Goal: Check status: Check status

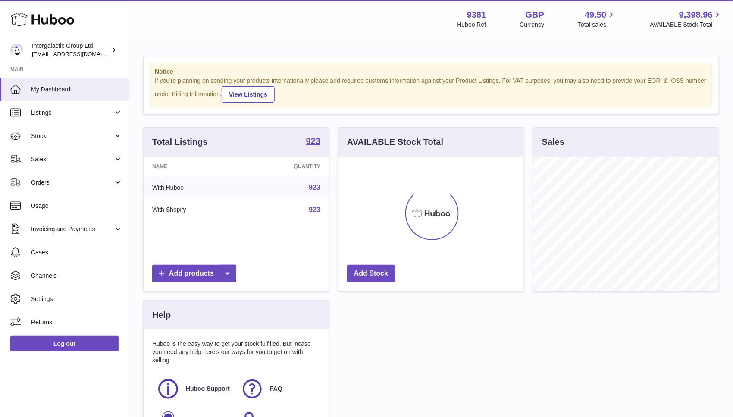
scroll to position [134, 185]
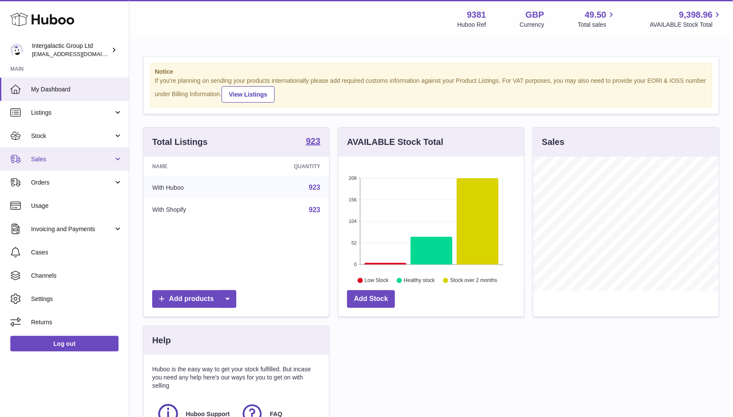
click at [74, 159] on span "Sales" at bounding box center [72, 159] width 82 height 8
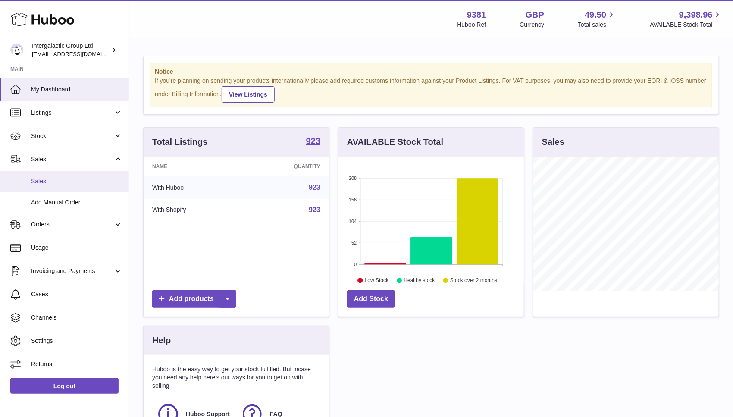
click at [51, 183] on span "Sales" at bounding box center [76, 181] width 91 height 8
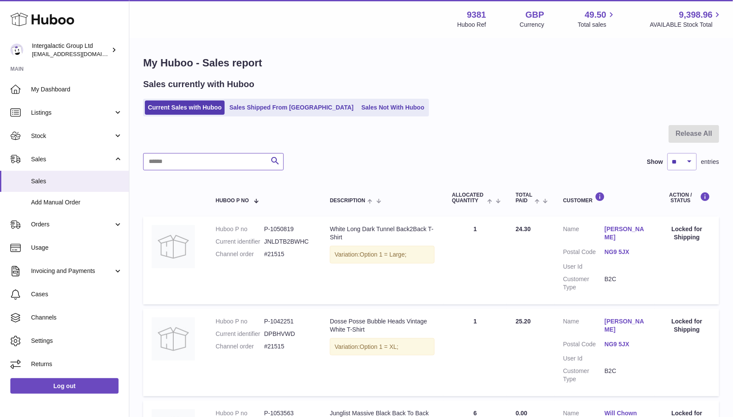
click at [172, 161] on input "text" at bounding box center [213, 161] width 140 height 17
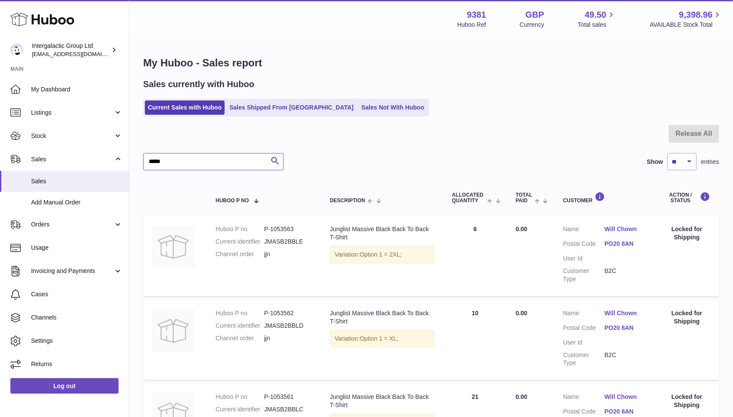
type input "*****"
click at [52, 228] on link "Orders" at bounding box center [64, 224] width 129 height 23
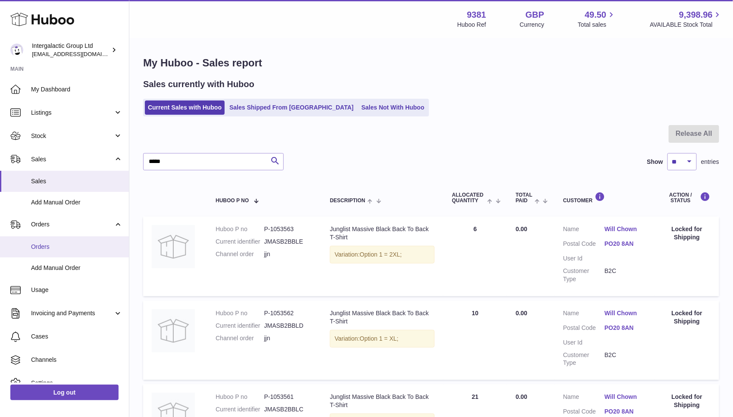
click at [56, 247] on span "Orders" at bounding box center [76, 247] width 91 height 8
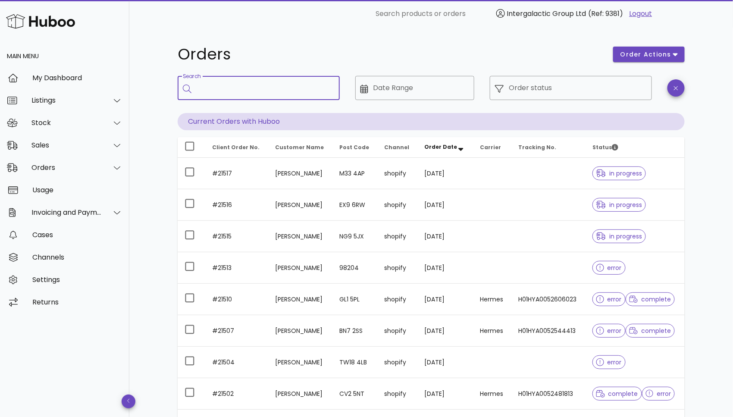
click at [231, 92] on input "Search" at bounding box center [265, 88] width 136 height 14
type input "*****"
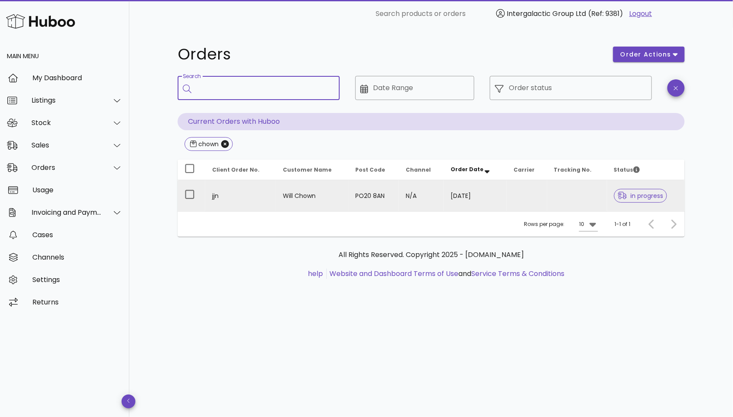
click at [579, 196] on td at bounding box center [577, 195] width 60 height 31
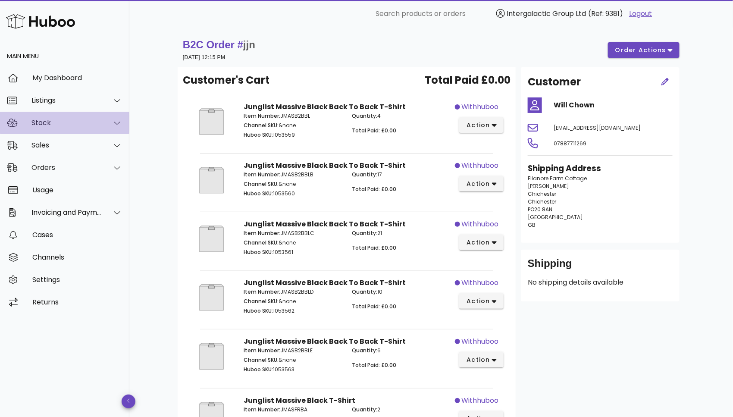
click at [65, 126] on div "Stock" at bounding box center [66, 123] width 70 height 8
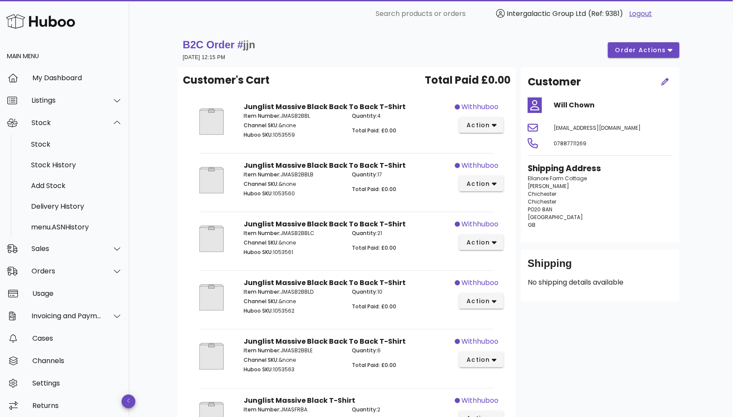
drag, startPoint x: 315, startPoint y: 172, endPoint x: 281, endPoint y: 172, distance: 34.0
click at [281, 172] on p "Item Number: JMASB2BBLB" at bounding box center [292, 175] width 98 height 8
copy p "JMASB2BBLB"
click at [658, 54] on span "order actions" at bounding box center [641, 50] width 52 height 9
click at [632, 57] on div "Release Reprocess Cancel" at bounding box center [654, 81] width 74 height 71
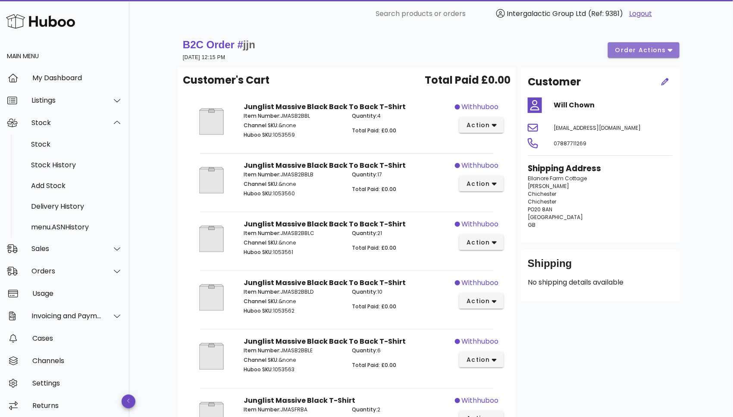
click at [646, 54] on span "order actions" at bounding box center [641, 50] width 52 height 9
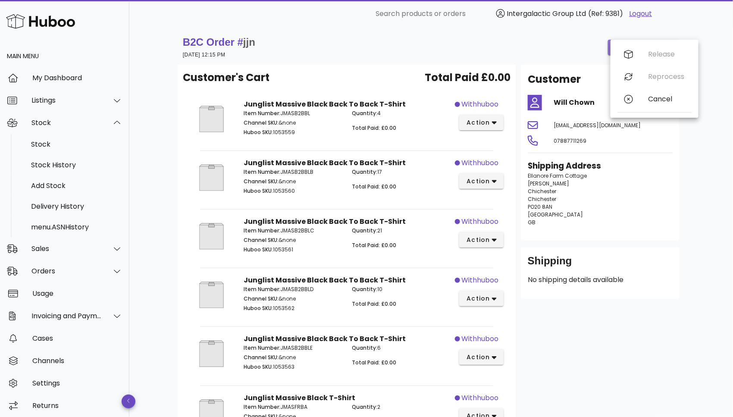
scroll to position [3, 0]
click at [661, 53] on div "Release Reprocess Cancel" at bounding box center [654, 78] width 74 height 71
click at [715, 100] on div "B2C Order # jjn [DATE] 12:15 PM order actions Customer's Cart Total Paid £0.00 …" at bounding box center [430, 330] width 603 height 611
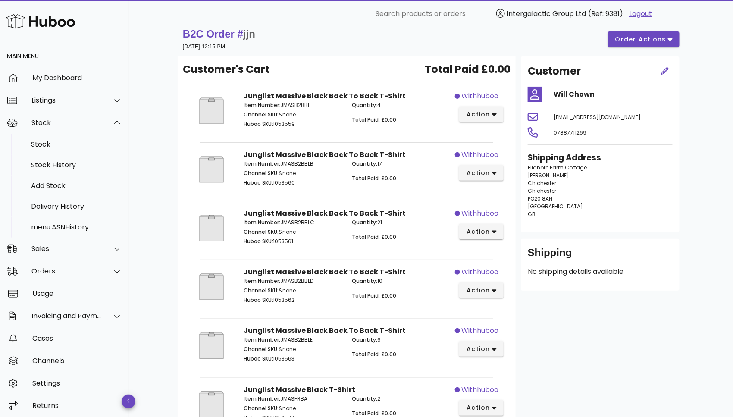
scroll to position [0, 0]
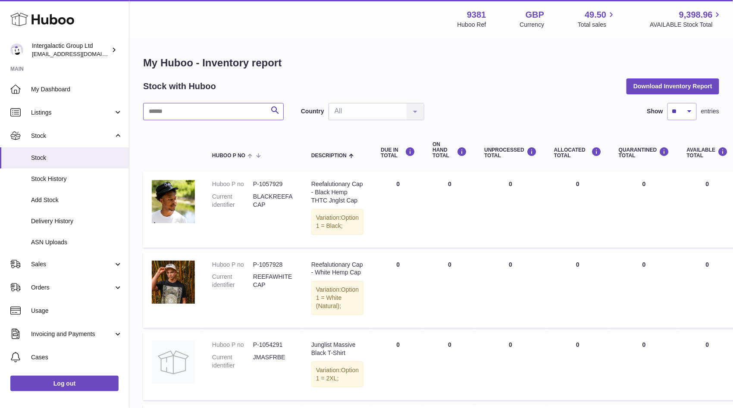
click at [207, 110] on input "text" at bounding box center [213, 111] width 140 height 17
paste input "**********"
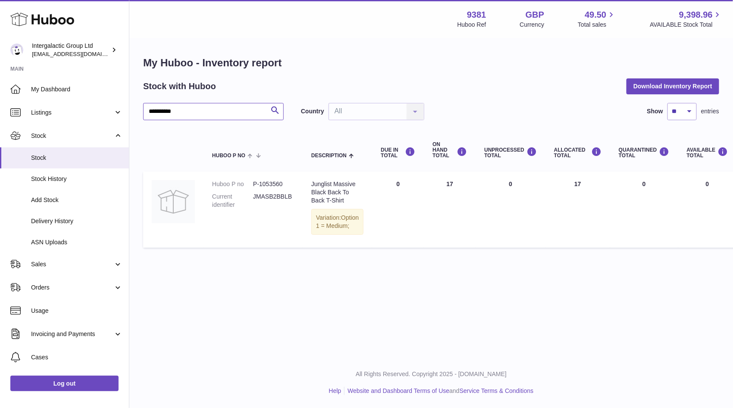
type input "**********"
